Goal: Information Seeking & Learning: Learn about a topic

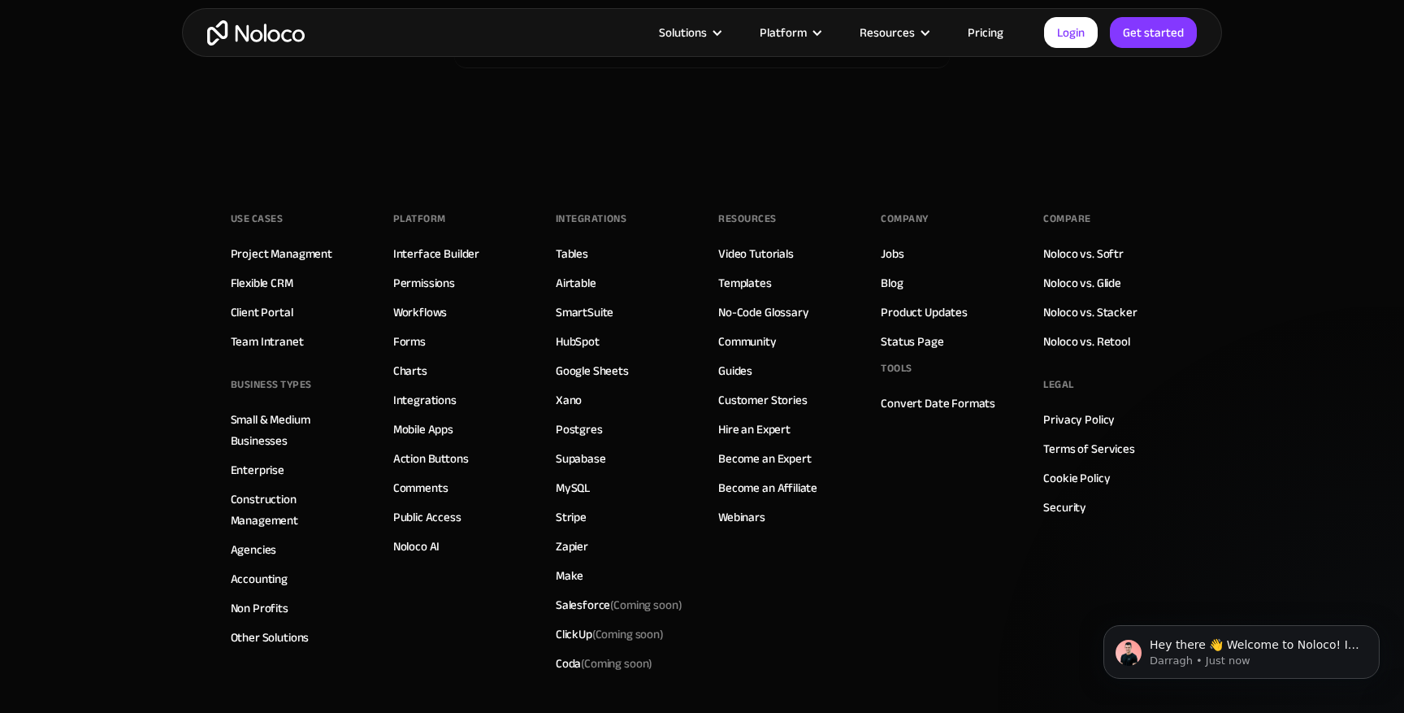
scroll to position [9139, 0]
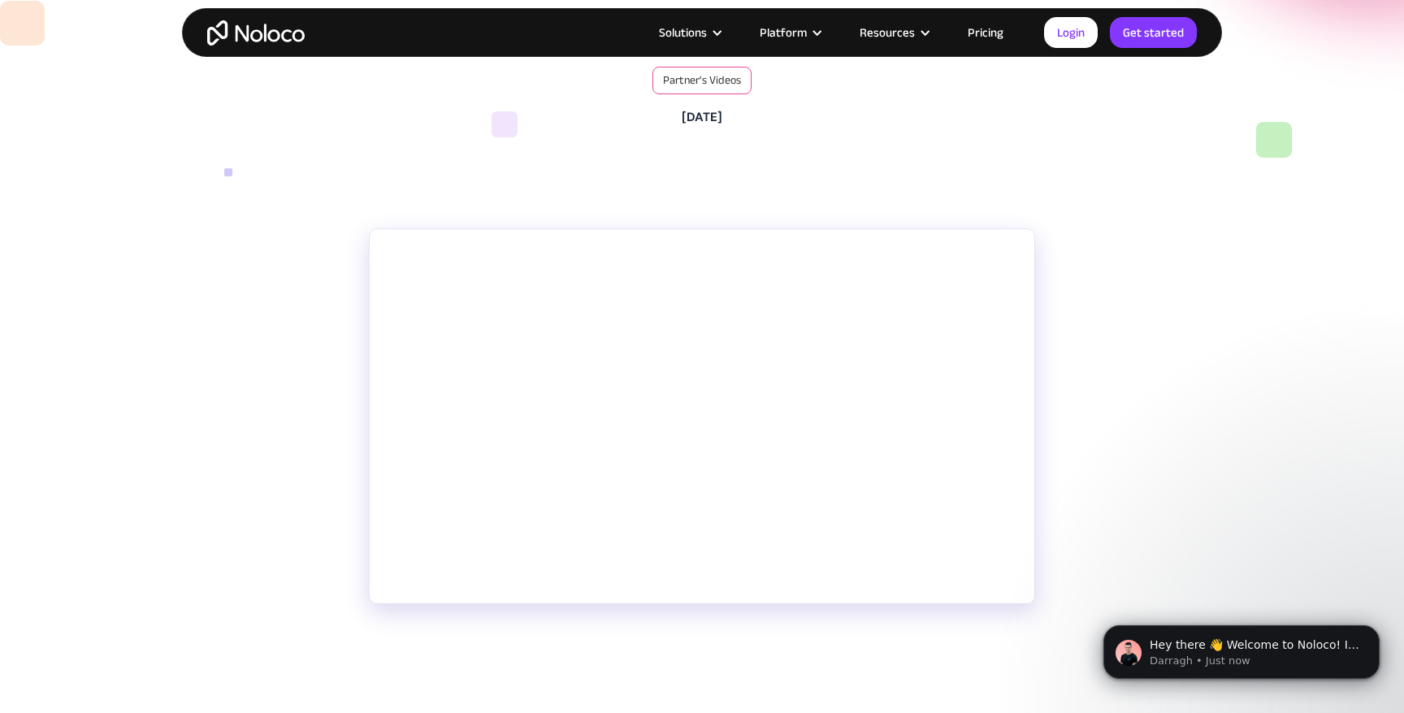
scroll to position [188, 0]
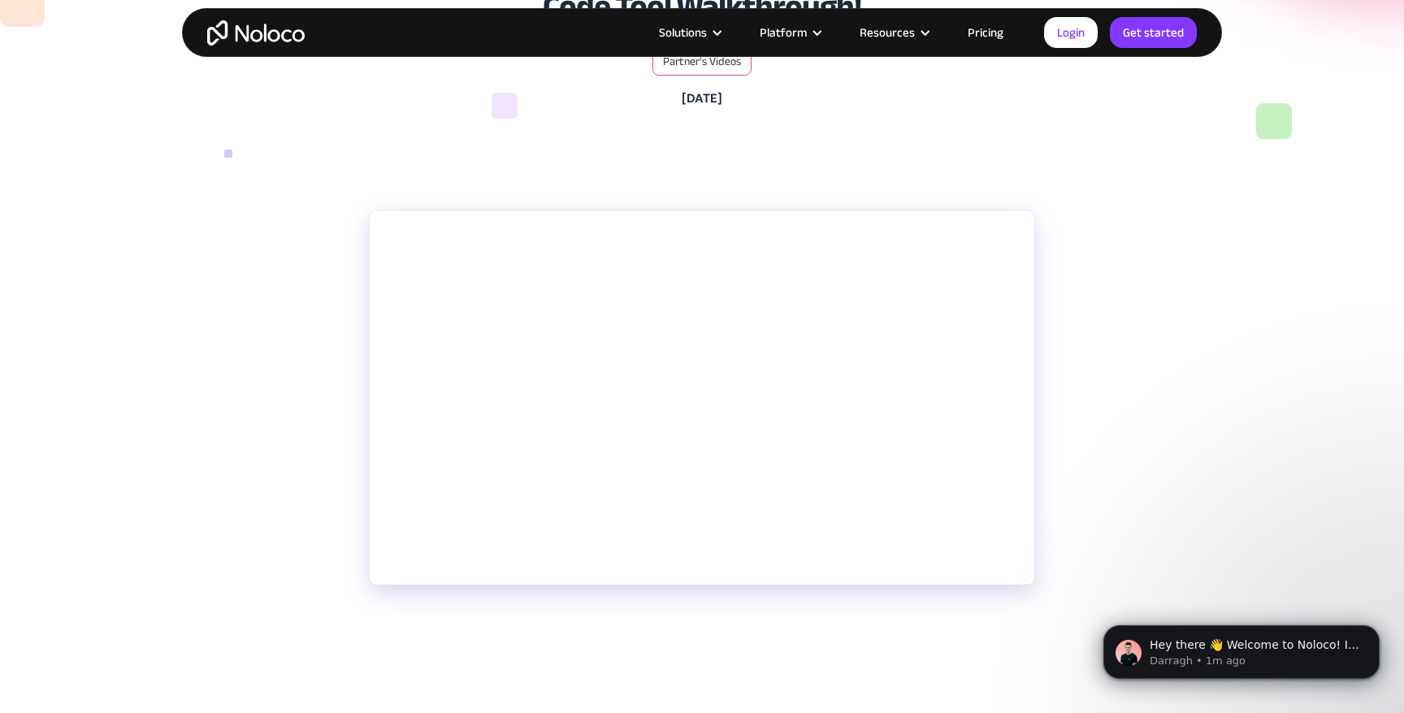
scroll to position [111, 0]
